Goal: Check status: Check status

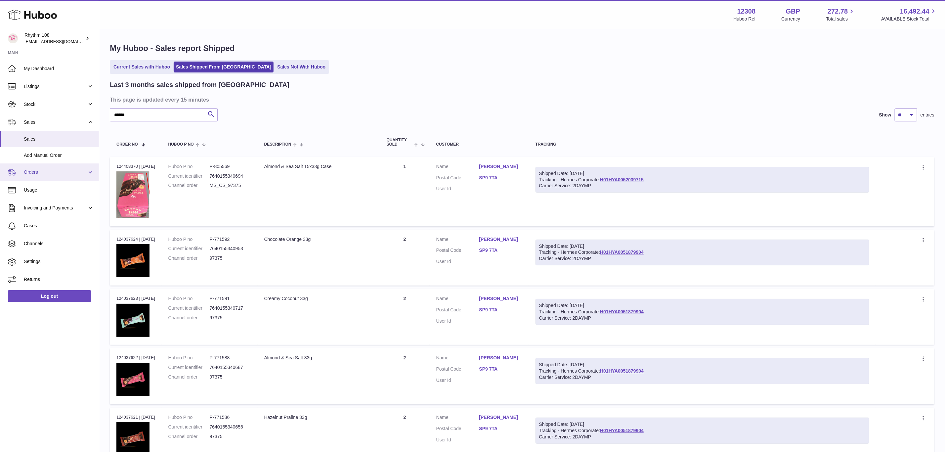
click at [36, 177] on link "Orders" at bounding box center [49, 172] width 99 height 18
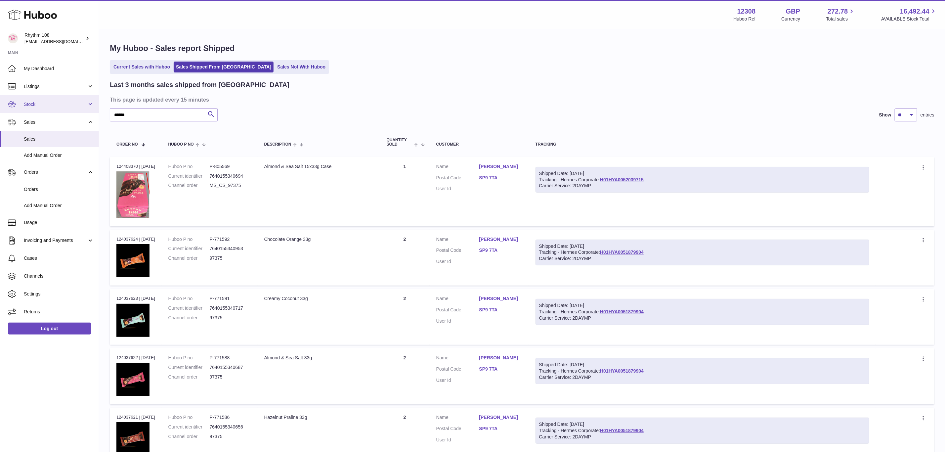
click at [38, 108] on link "Stock" at bounding box center [49, 104] width 99 height 18
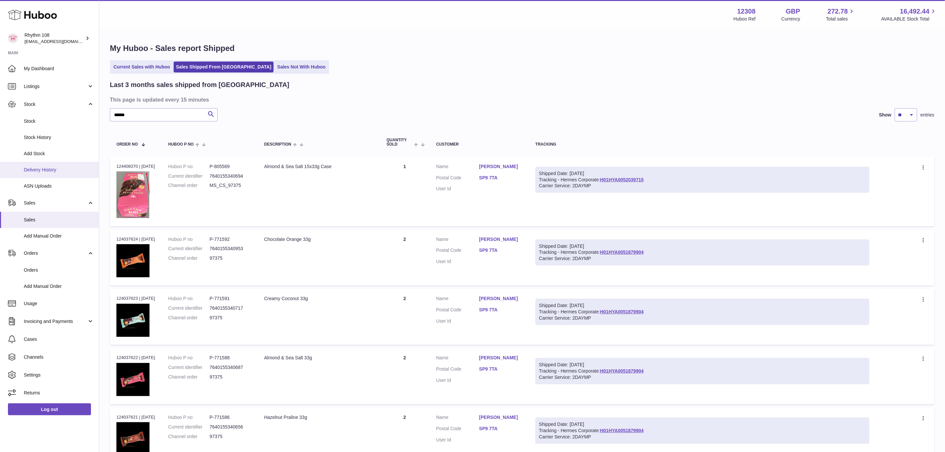
click at [43, 168] on span "Delivery History" at bounding box center [59, 170] width 70 height 6
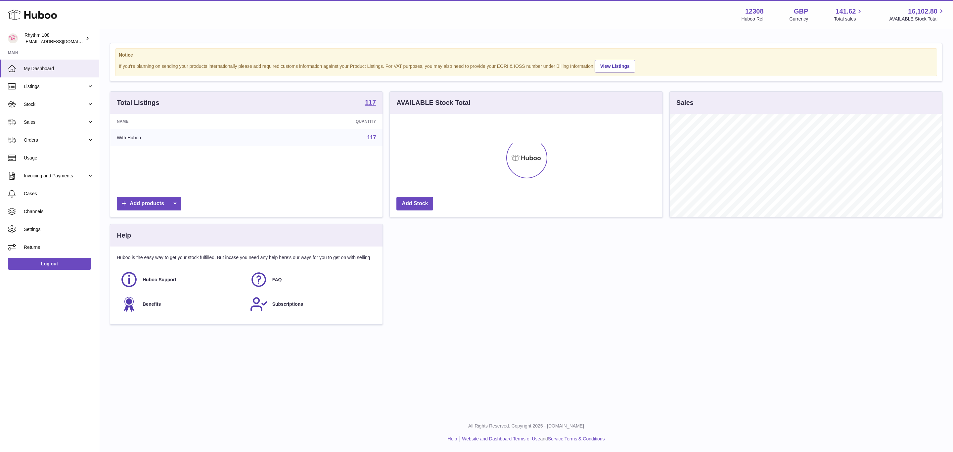
scroll to position [103, 272]
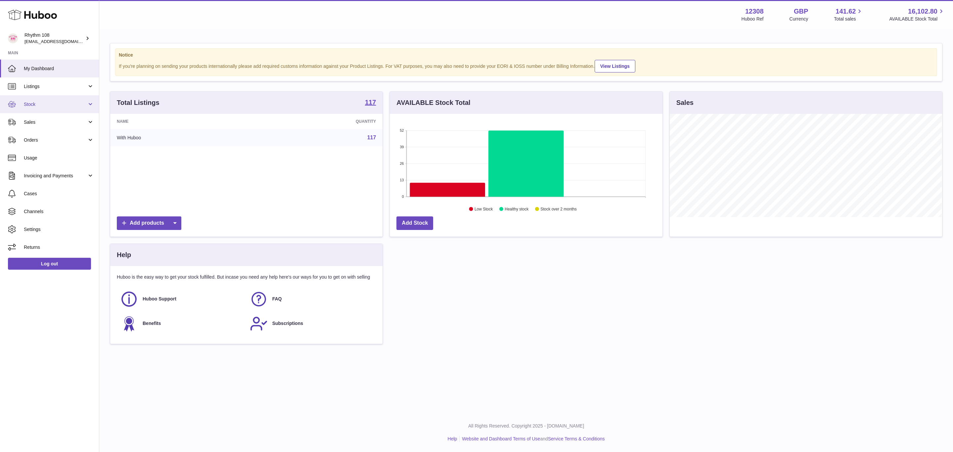
click at [27, 107] on span "Stock" at bounding box center [55, 104] width 63 height 6
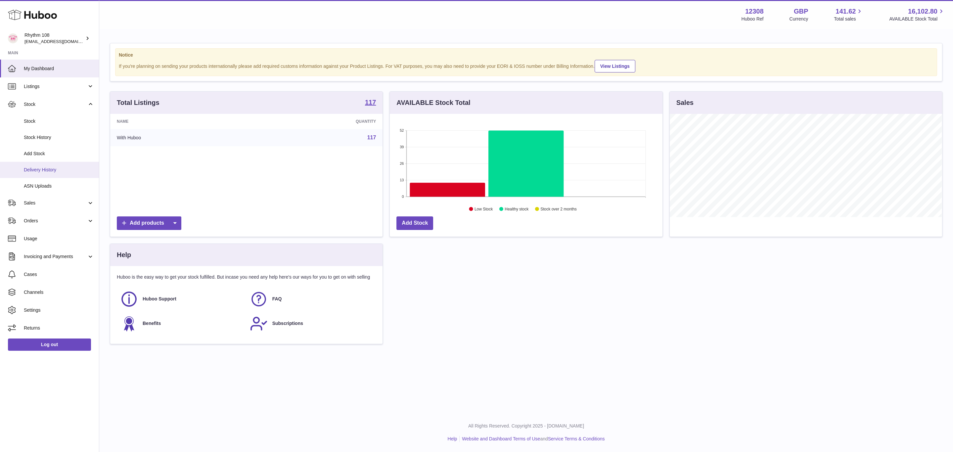
click at [42, 168] on span "Delivery History" at bounding box center [59, 170] width 70 height 6
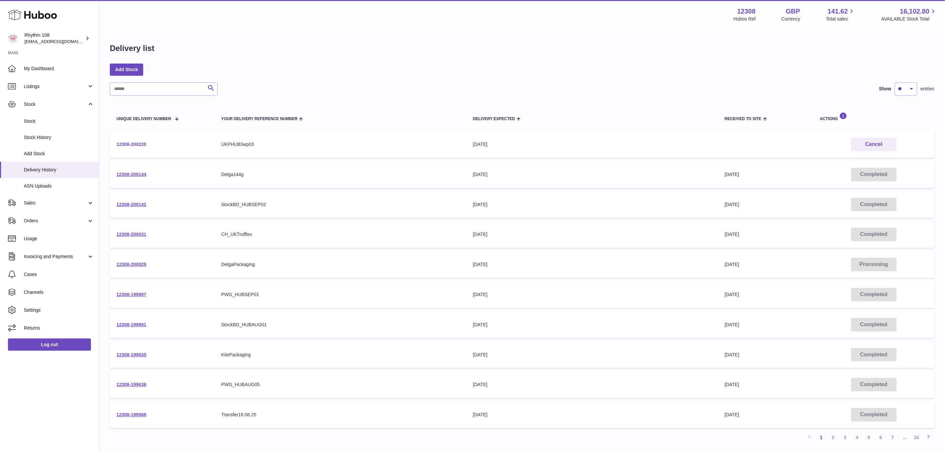
click at [123, 145] on link "12308-200220" at bounding box center [131, 144] width 30 height 5
